Goal: Use online tool/utility: Utilize a website feature to perform a specific function

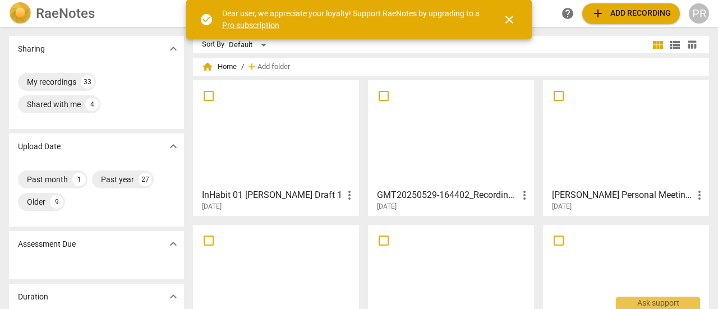
click at [614, 13] on span "add Add recording" at bounding box center [632, 13] width 80 height 13
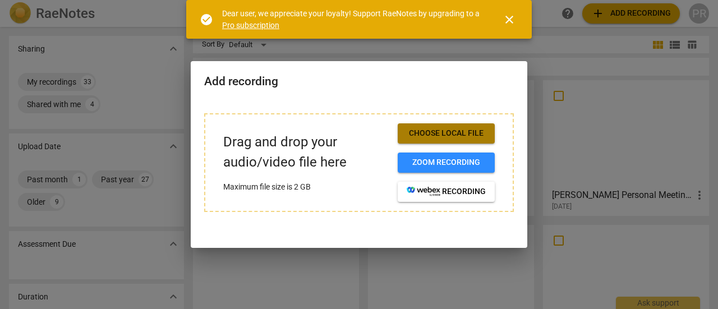
click at [467, 131] on span "Choose local file" at bounding box center [446, 133] width 79 height 11
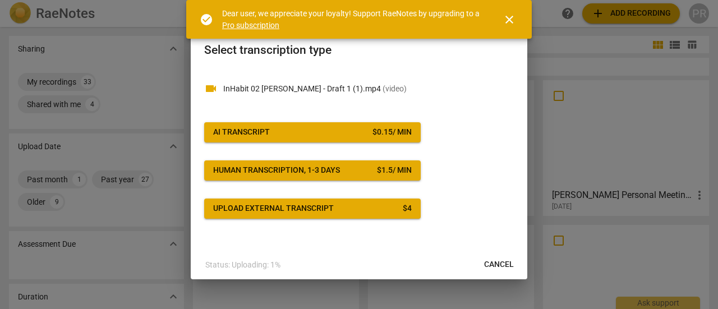
click at [368, 129] on span "AI Transcript $ 0.15 / min" at bounding box center [312, 132] width 199 height 11
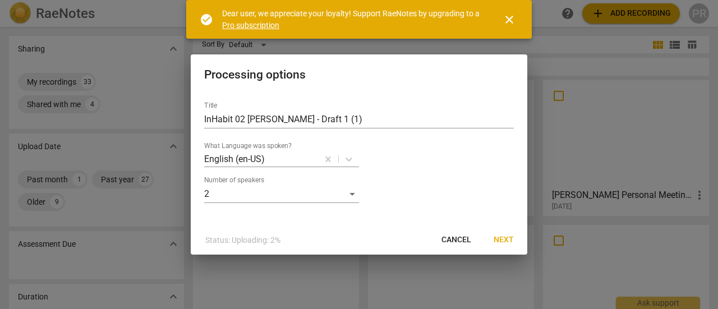
click at [506, 241] on span "Next" at bounding box center [504, 240] width 20 height 11
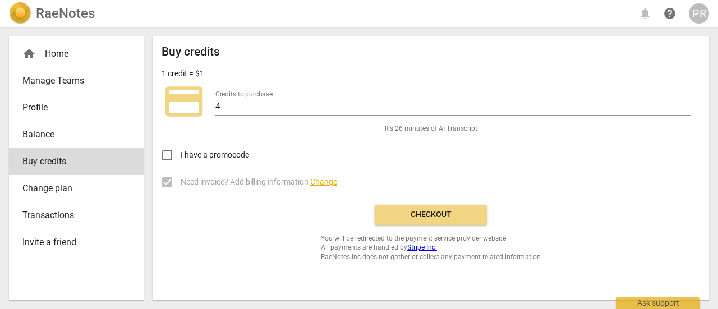
click at [442, 215] on span "Checkout" at bounding box center [431, 214] width 94 height 11
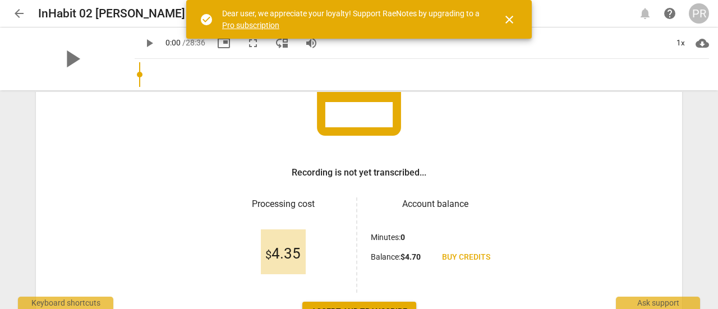
scroll to position [168, 0]
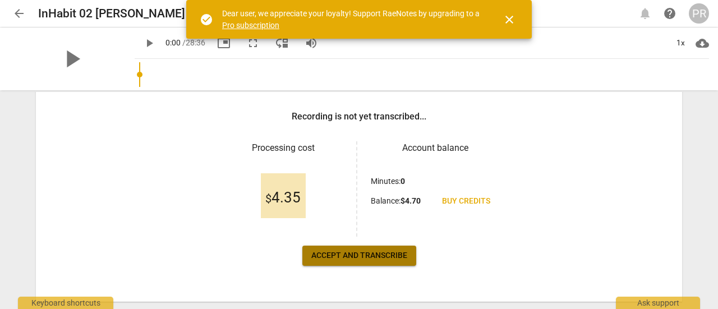
drag, startPoint x: 378, startPoint y: 249, endPoint x: 403, endPoint y: 248, distance: 24.7
click at [378, 249] on button "Accept and transcribe" at bounding box center [360, 256] width 114 height 20
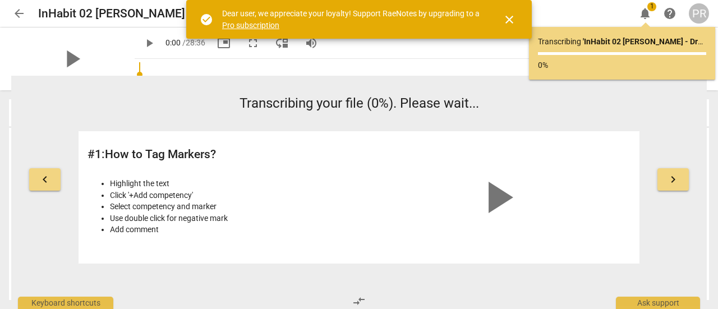
click at [510, 19] on span "close" at bounding box center [509, 19] width 13 height 13
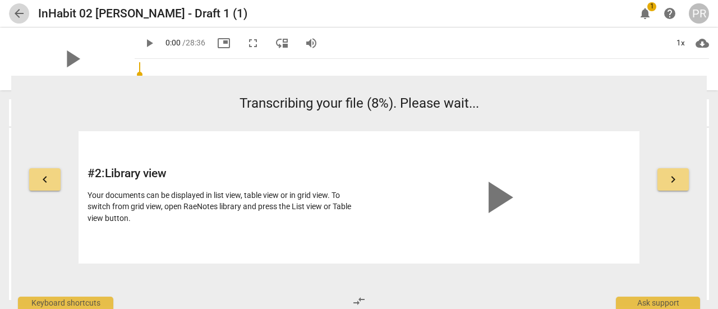
click at [17, 12] on span "arrow_back" at bounding box center [18, 13] width 13 height 13
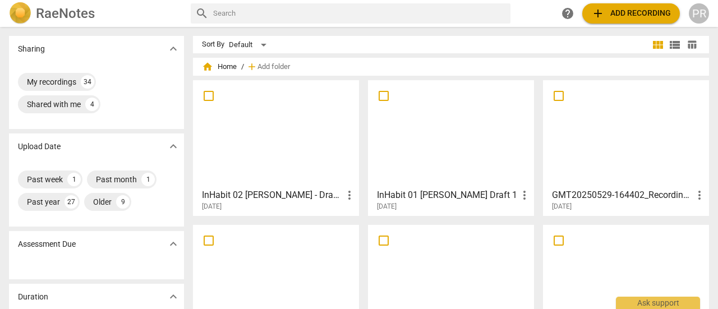
click at [605, 12] on span "add" at bounding box center [598, 13] width 13 height 13
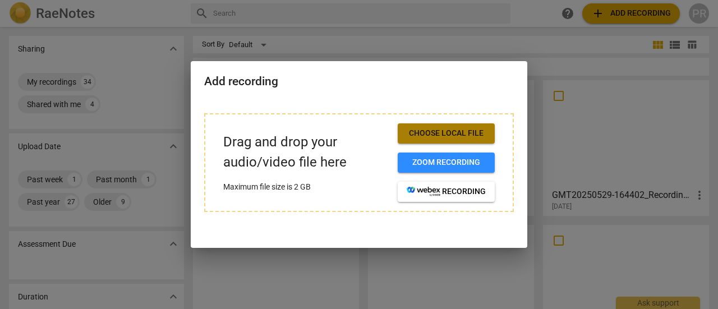
click at [466, 134] on span "Choose local file" at bounding box center [446, 133] width 79 height 11
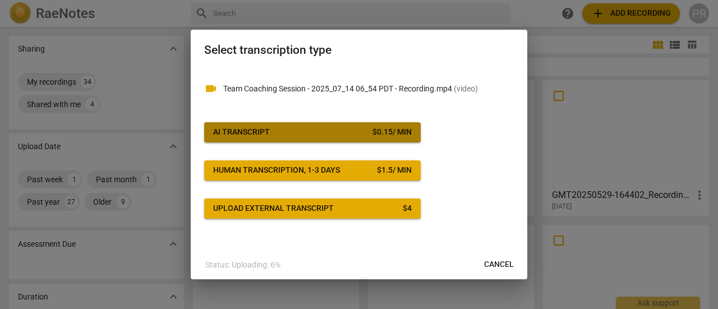
click at [292, 131] on span "AI Transcript $ 0.15 / min" at bounding box center [312, 132] width 199 height 11
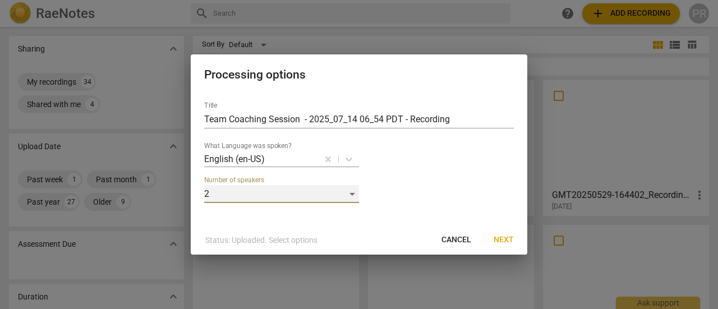
click at [354, 194] on div "2" at bounding box center [281, 194] width 155 height 18
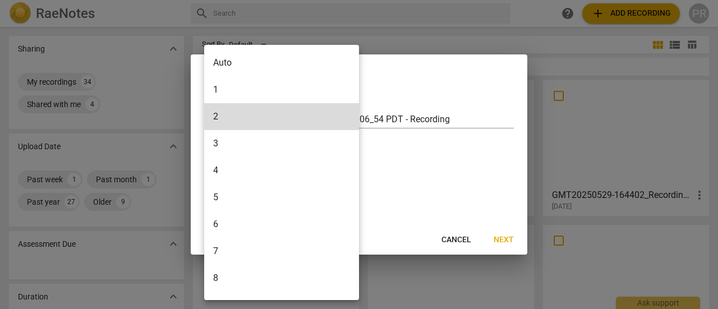
click at [272, 193] on li "5" at bounding box center [283, 197] width 159 height 27
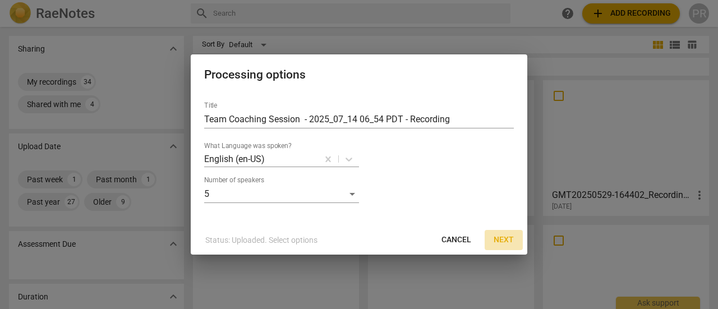
click at [506, 241] on span "Next" at bounding box center [504, 240] width 20 height 11
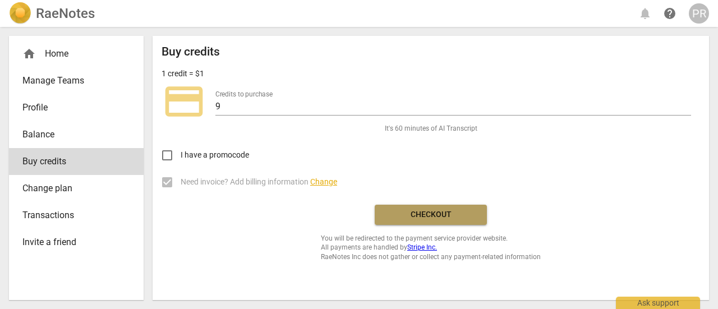
click at [435, 210] on span "Checkout" at bounding box center [431, 214] width 94 height 11
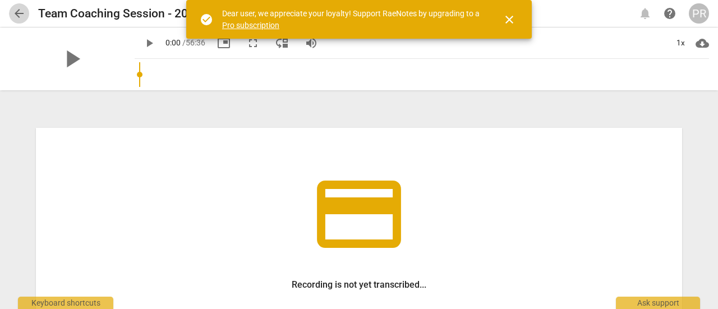
click at [16, 13] on span "arrow_back" at bounding box center [18, 13] width 13 height 13
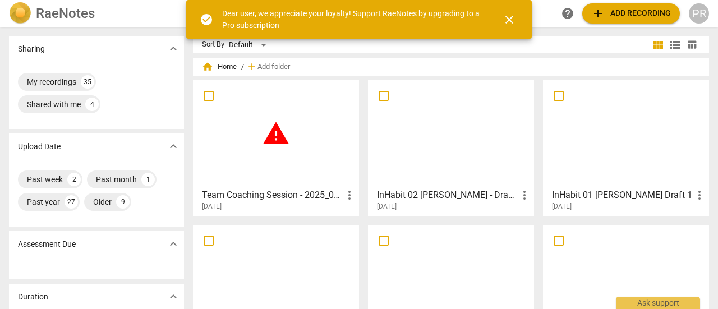
click at [450, 163] on div at bounding box center [451, 133] width 158 height 99
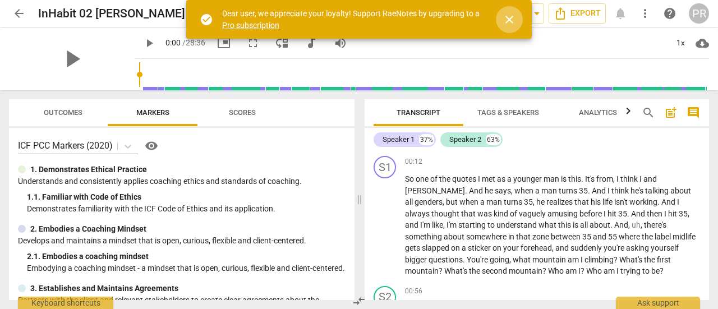
click at [511, 15] on span "close" at bounding box center [509, 19] width 13 height 13
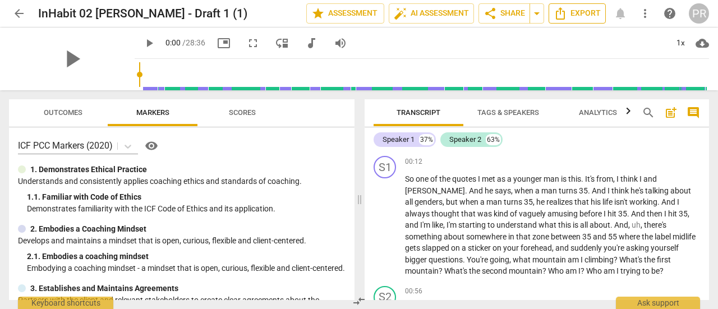
click at [576, 15] on span "Export" at bounding box center [577, 13] width 47 height 13
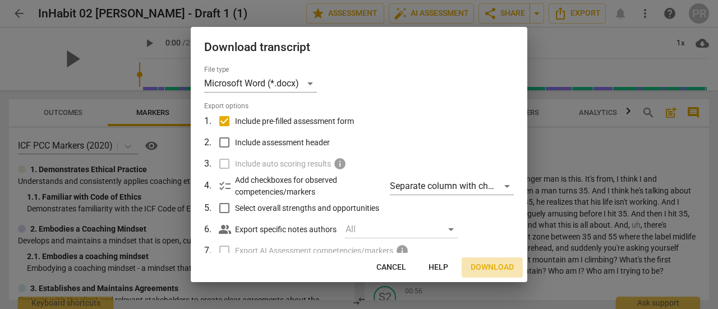
click at [484, 264] on span "Download" at bounding box center [492, 267] width 43 height 11
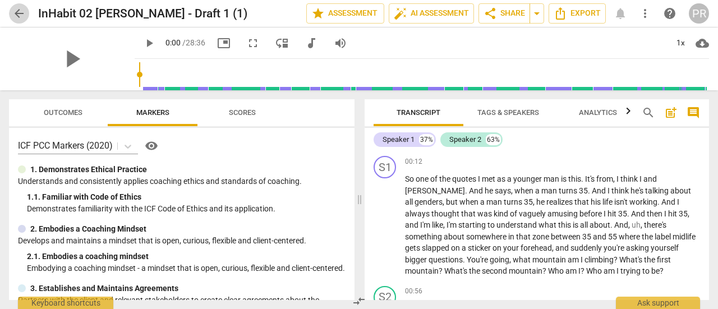
click at [17, 11] on span "arrow_back" at bounding box center [18, 13] width 13 height 13
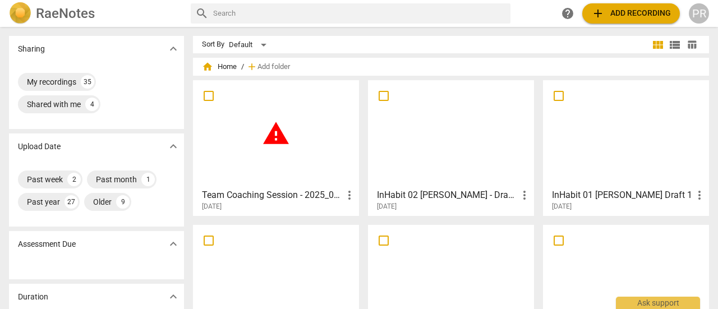
scroll to position [56, 0]
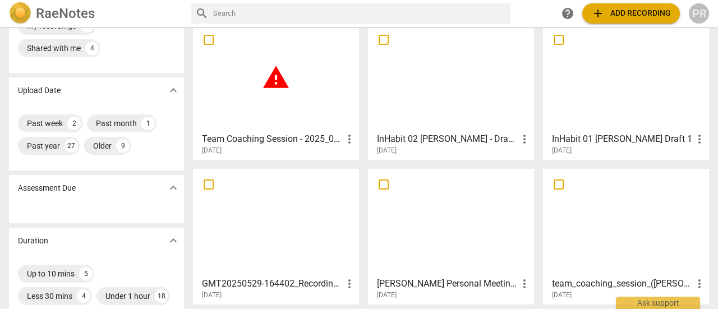
click at [296, 88] on div "warning" at bounding box center [276, 77] width 158 height 99
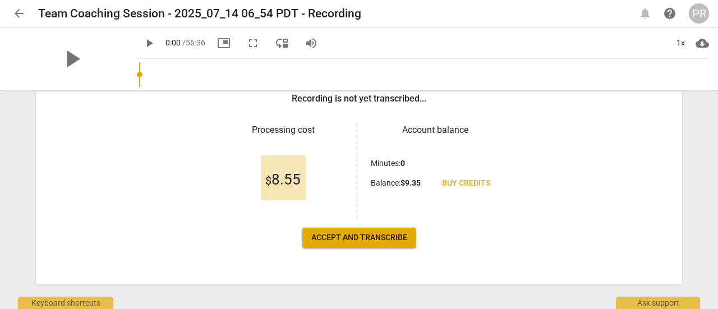
scroll to position [196, 0]
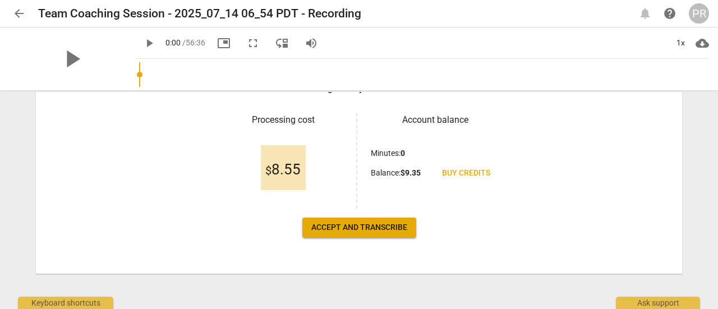
click at [359, 225] on span "Accept and transcribe" at bounding box center [360, 227] width 96 height 11
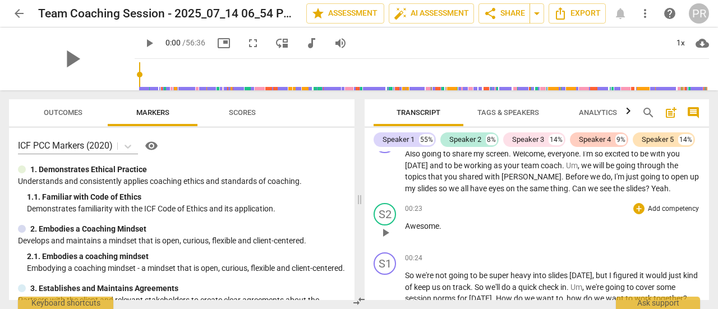
scroll to position [0, 0]
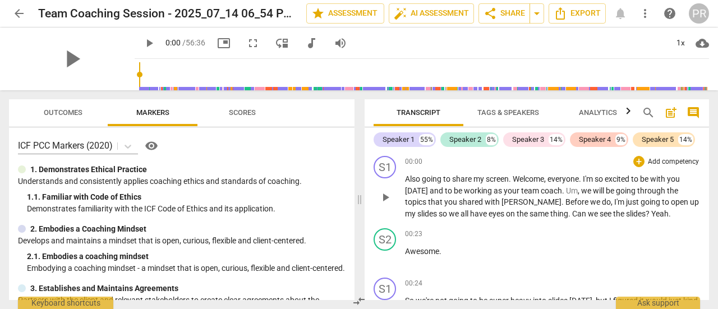
drag, startPoint x: 406, startPoint y: 141, endPoint x: 610, endPoint y: 157, distance: 203.9
click at [610, 157] on div "00:00 + Add competency keyboard_arrow_right" at bounding box center [552, 161] width 295 height 11
click at [528, 109] on span "Tags & Speakers" at bounding box center [509, 112] width 62 height 8
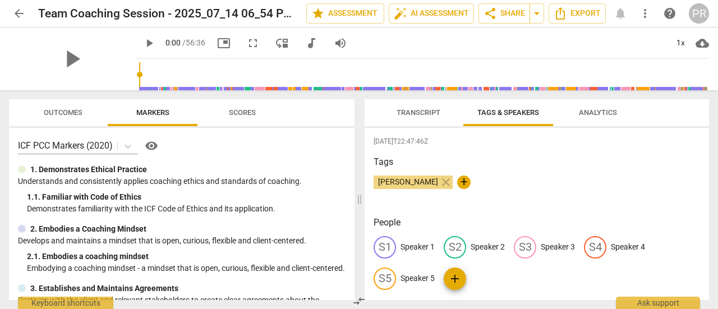
click at [420, 242] on p "Speaker 1" at bounding box center [418, 247] width 34 height 12
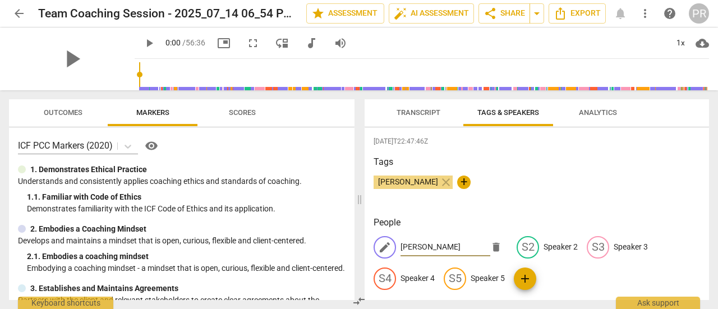
type input "Jody"
click at [661, 219] on h3 "People" at bounding box center [537, 222] width 327 height 13
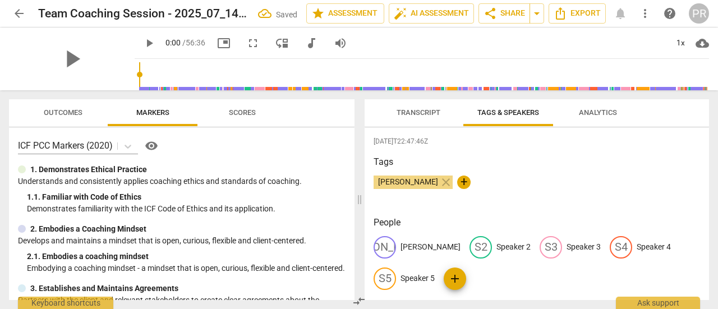
scroll to position [16, 0]
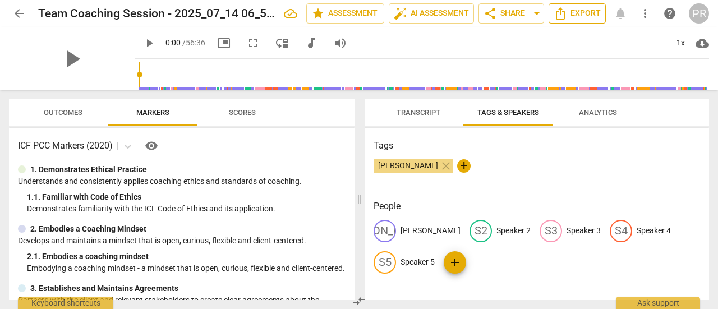
click at [564, 8] on icon "Export" at bounding box center [560, 13] width 13 height 13
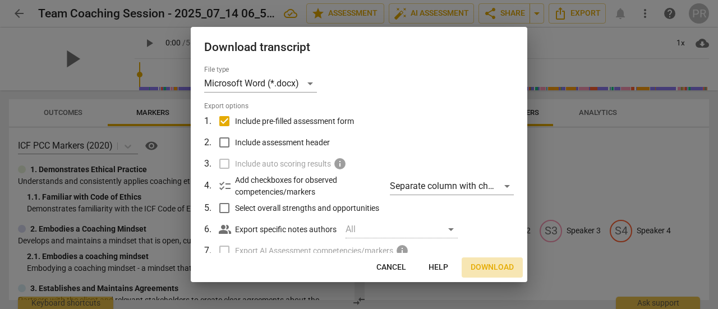
click at [495, 272] on span "Download" at bounding box center [492, 267] width 43 height 11
